Goal: Task Accomplishment & Management: Manage account settings

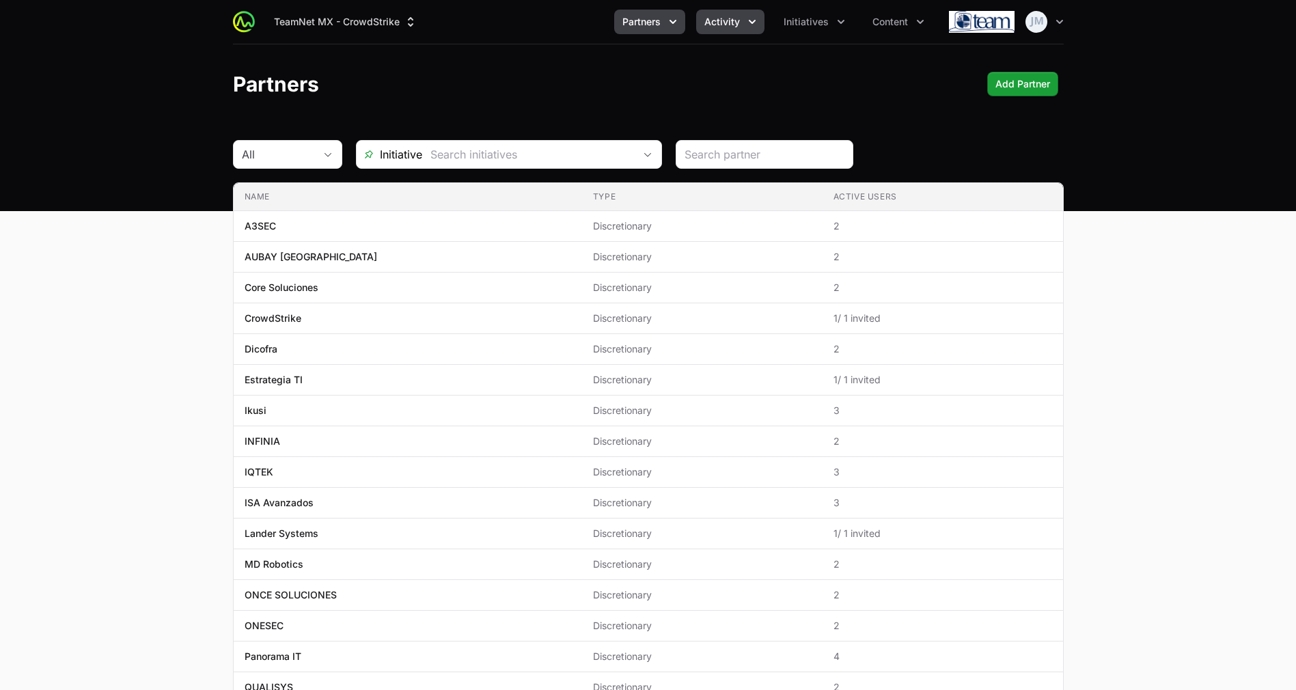
click at [718, 19] on span "Activity" at bounding box center [723, 22] width 36 height 14
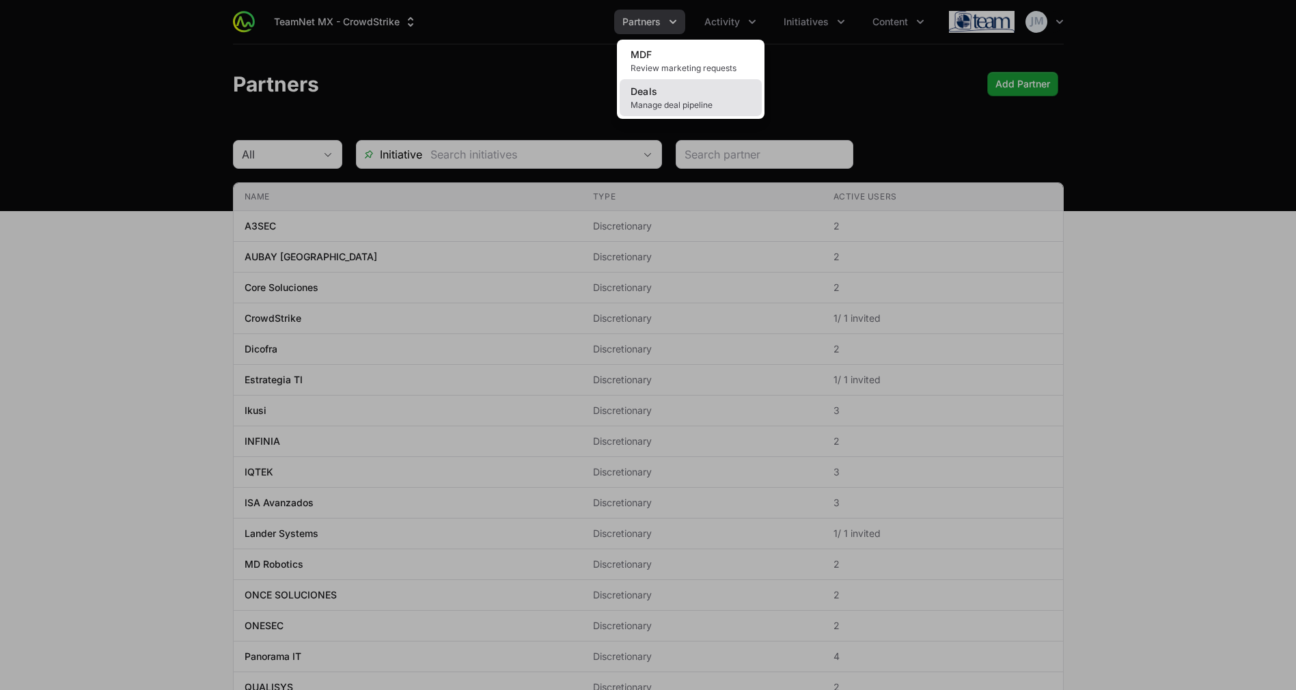
click at [665, 100] on span "Manage deal pipeline" at bounding box center [691, 105] width 120 height 11
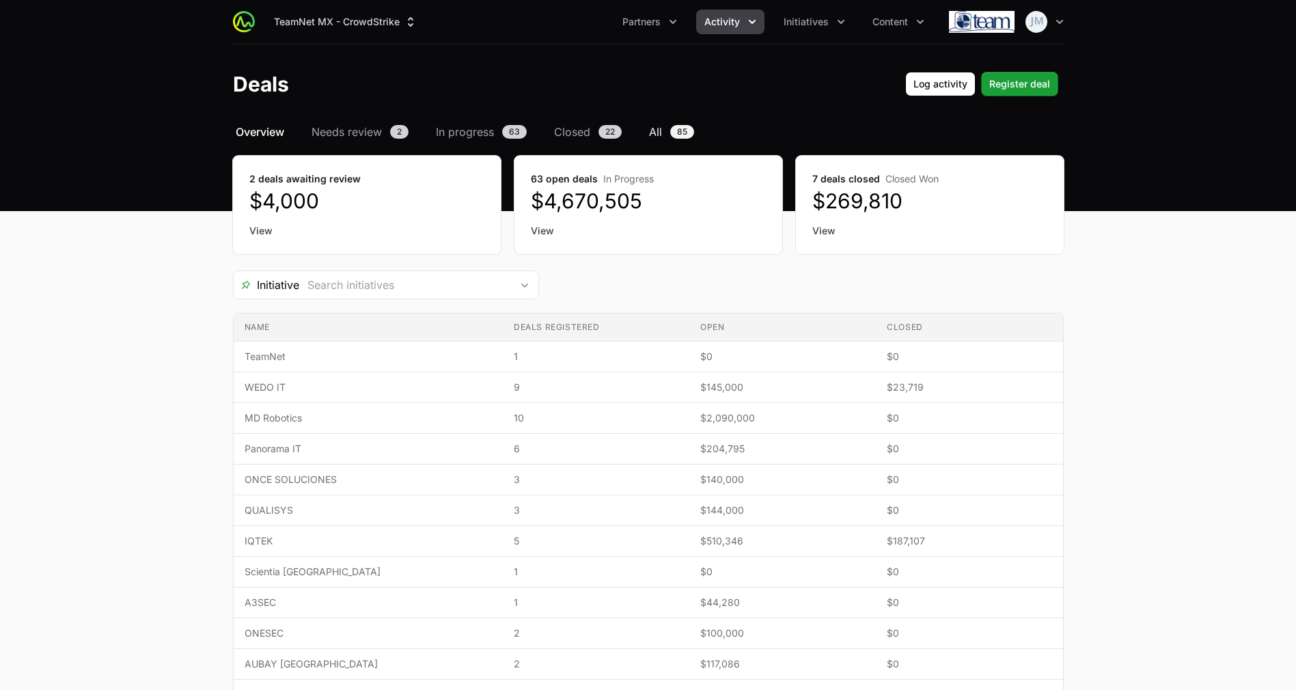
click at [665, 134] on link "All 85" at bounding box center [671, 132] width 51 height 16
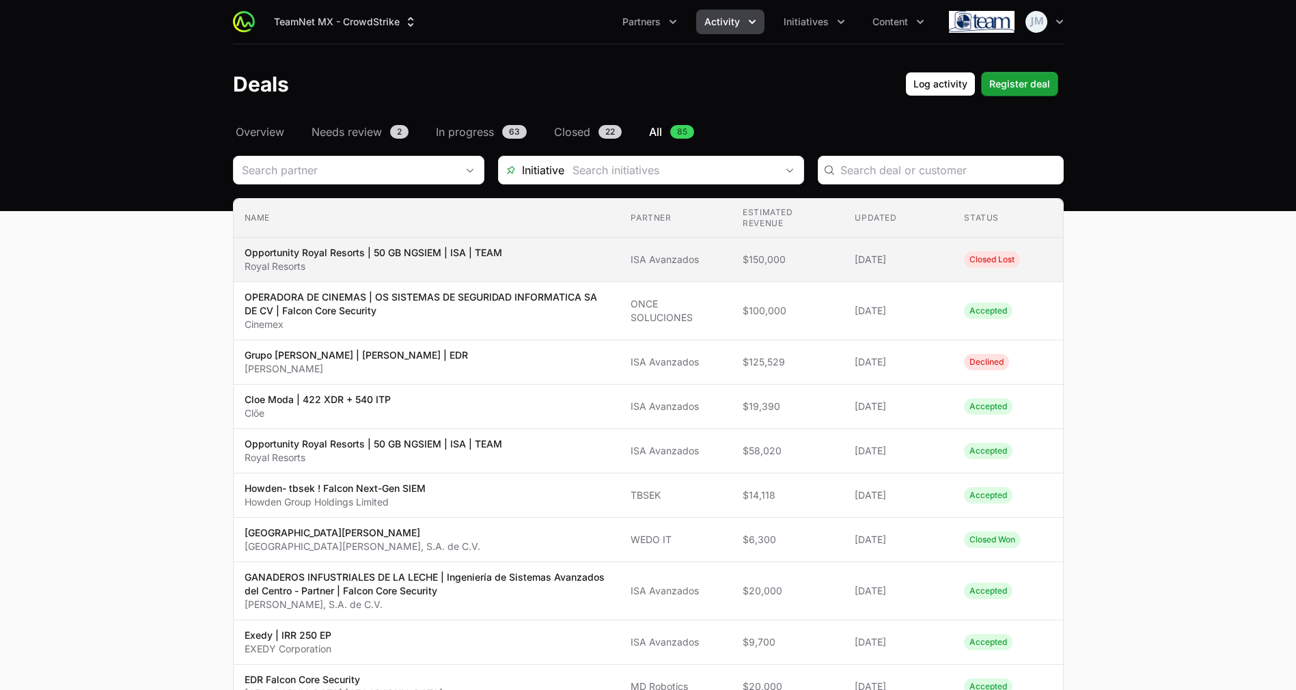
click at [683, 259] on span "ISA Avanzados" at bounding box center [676, 260] width 90 height 14
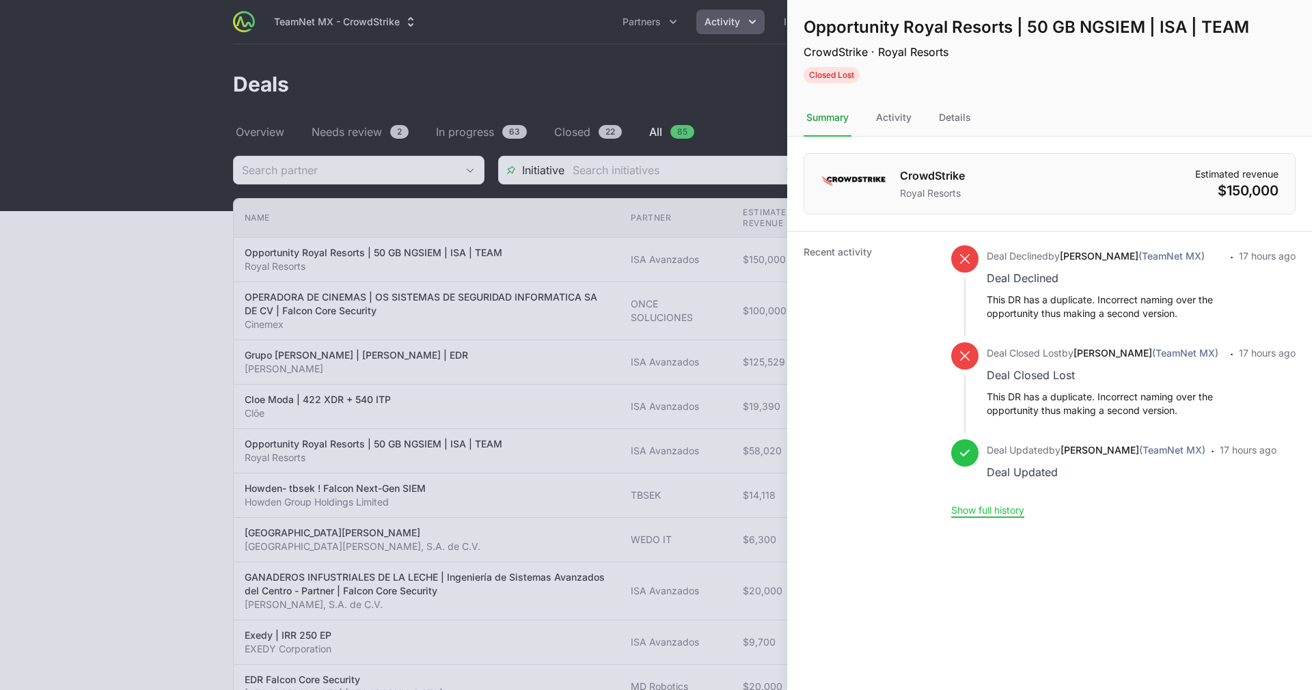
click at [749, 315] on div at bounding box center [656, 345] width 1312 height 690
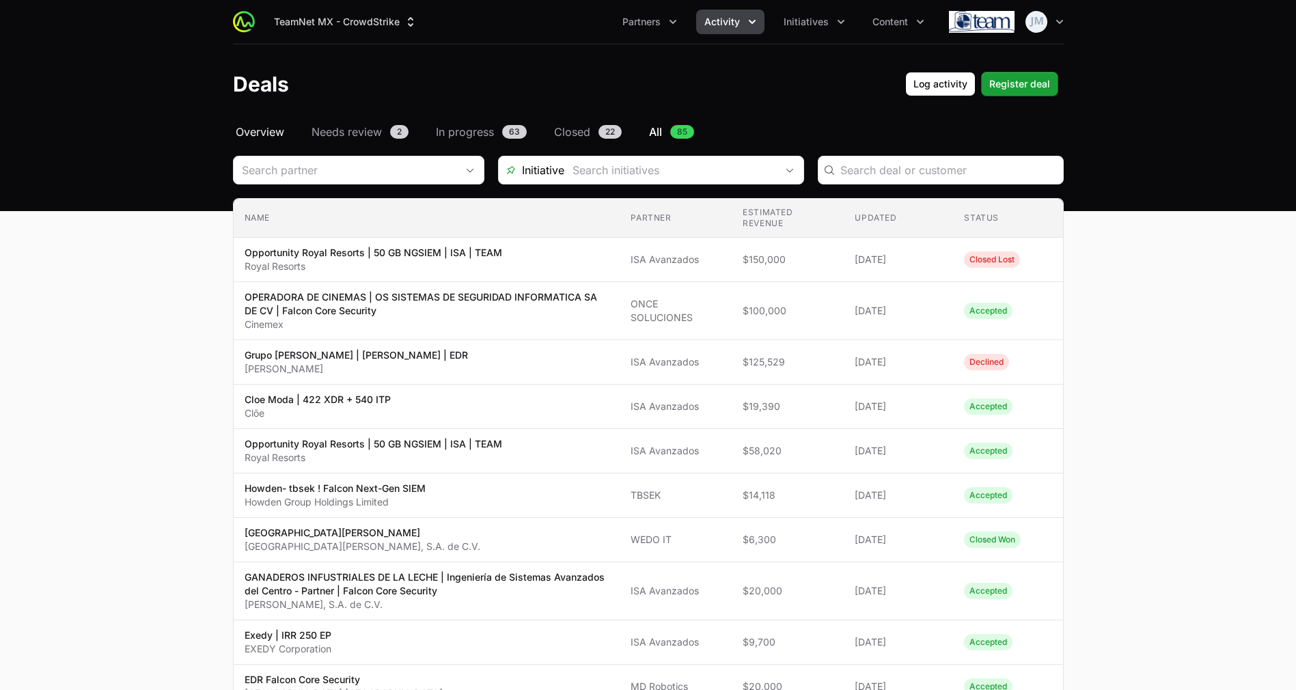
click at [264, 126] on span "Overview" at bounding box center [260, 132] width 49 height 16
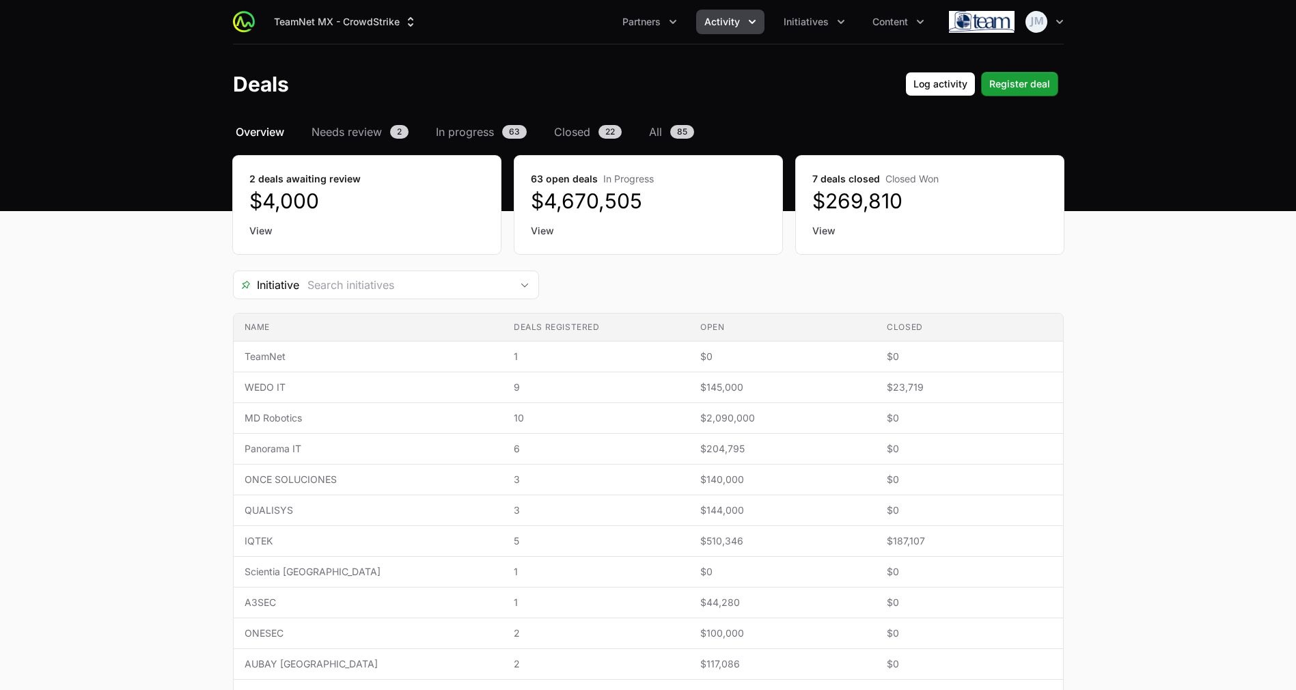
click at [823, 228] on link "View" at bounding box center [929, 231] width 235 height 14
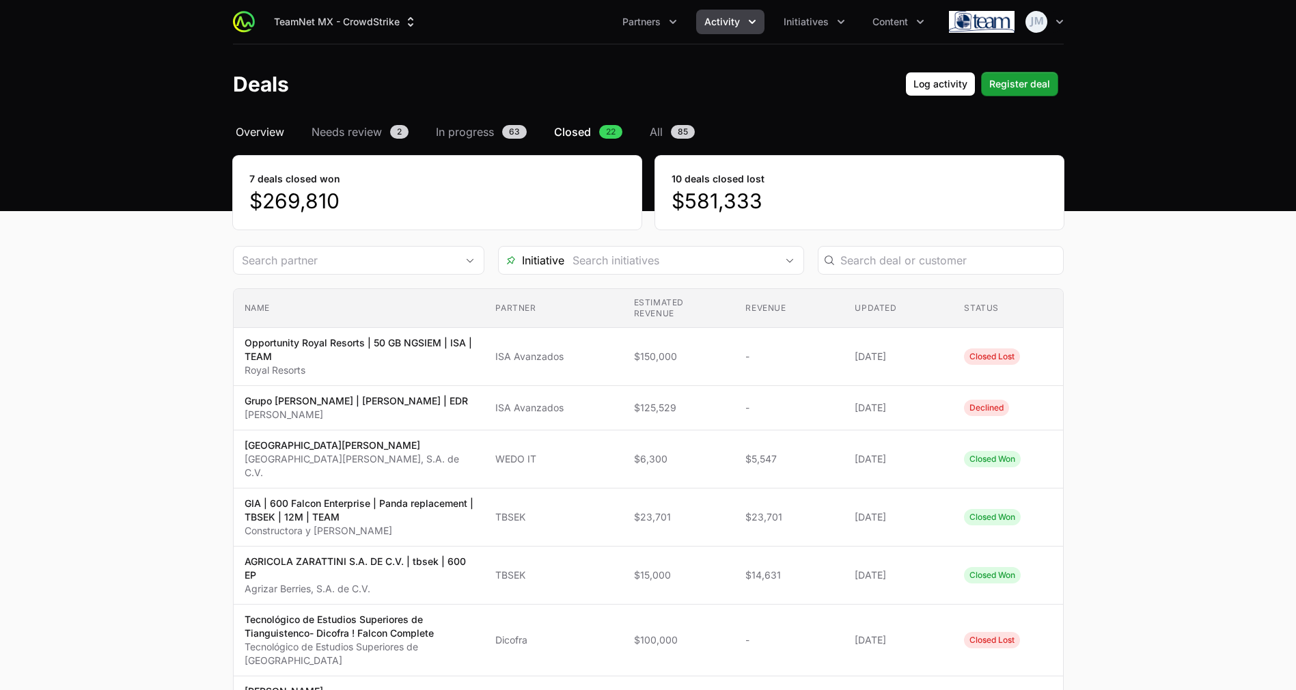
click at [247, 130] on span "Overview" at bounding box center [260, 132] width 49 height 16
